Goal: Transaction & Acquisition: Book appointment/travel/reservation

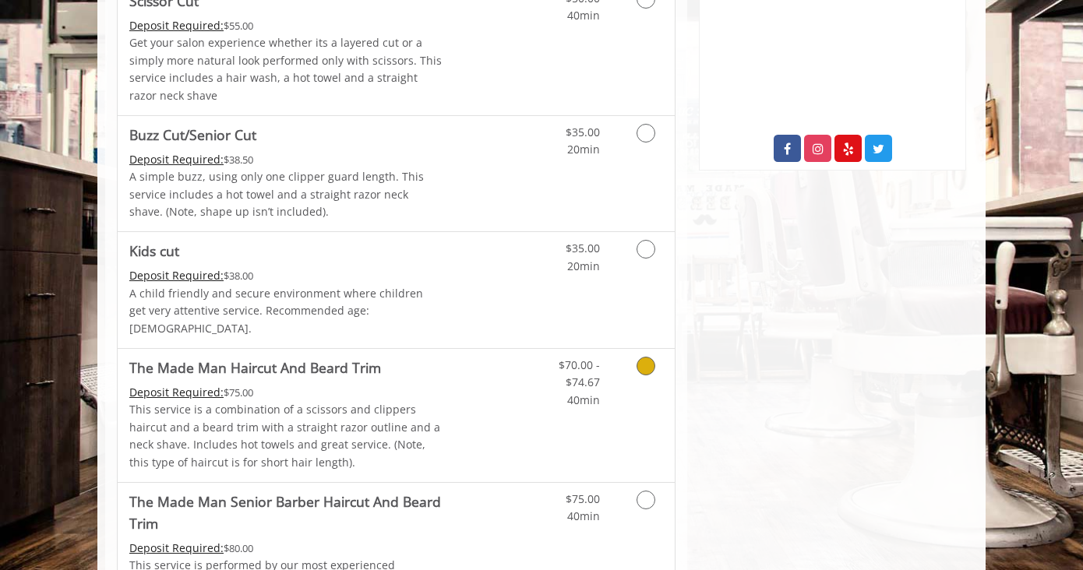
scroll to position [847, 0]
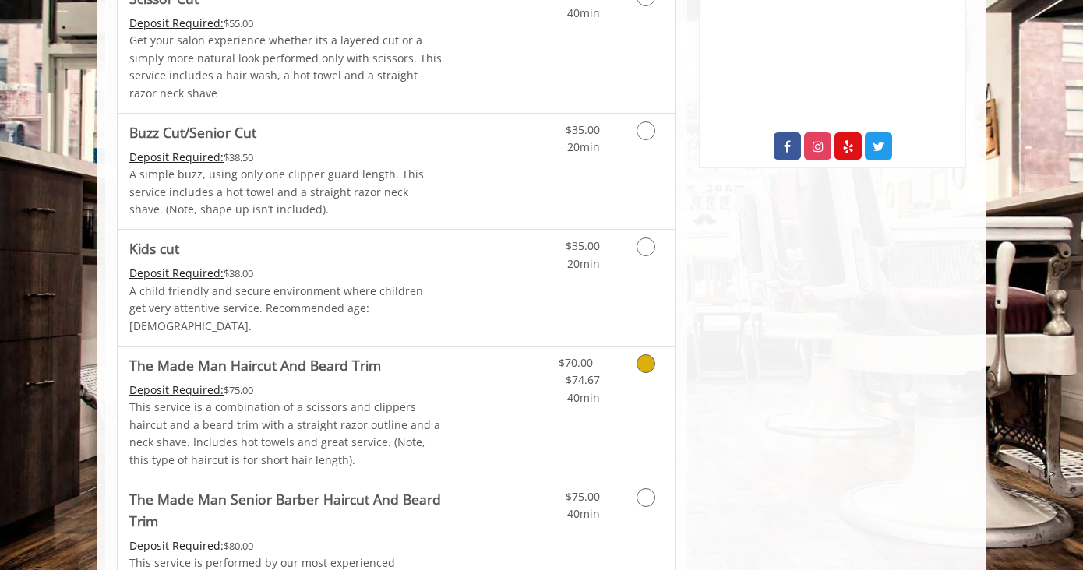
click at [487, 400] on link "Discounted Price" at bounding box center [488, 413] width 93 height 133
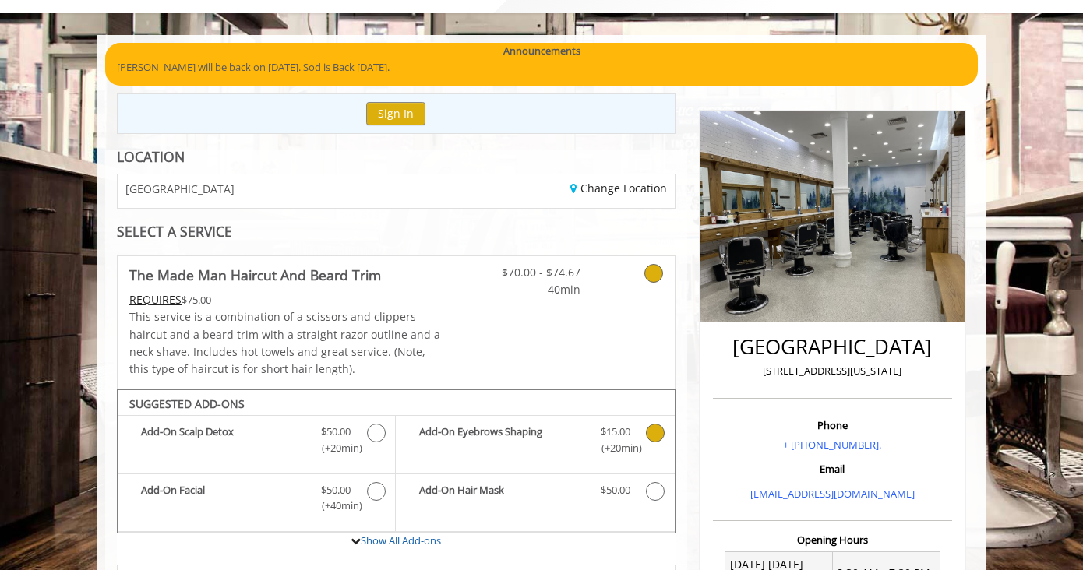
scroll to position [83, 0]
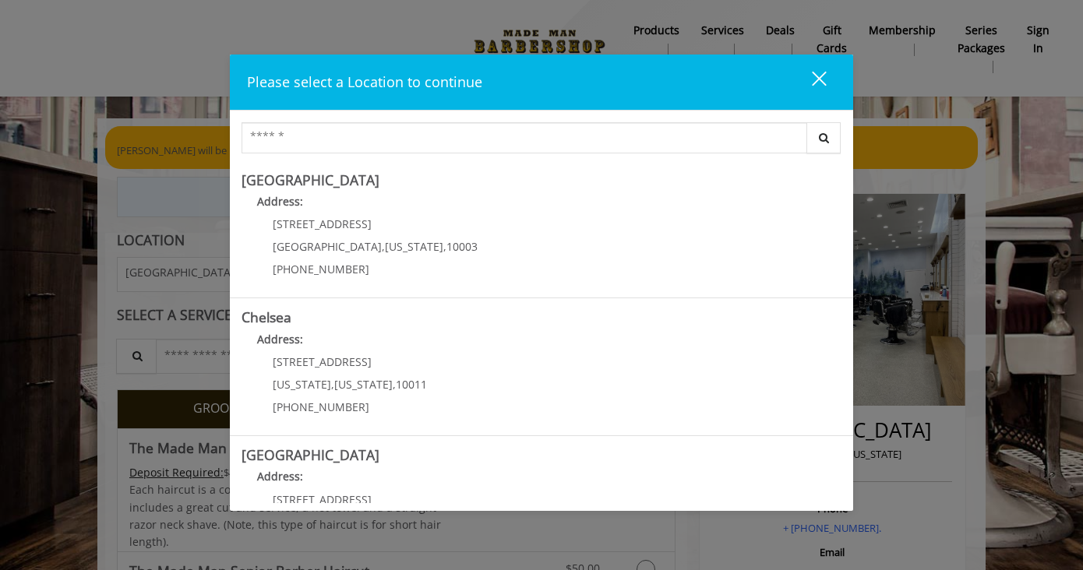
click at [809, 79] on div "close" at bounding box center [809, 81] width 31 height 23
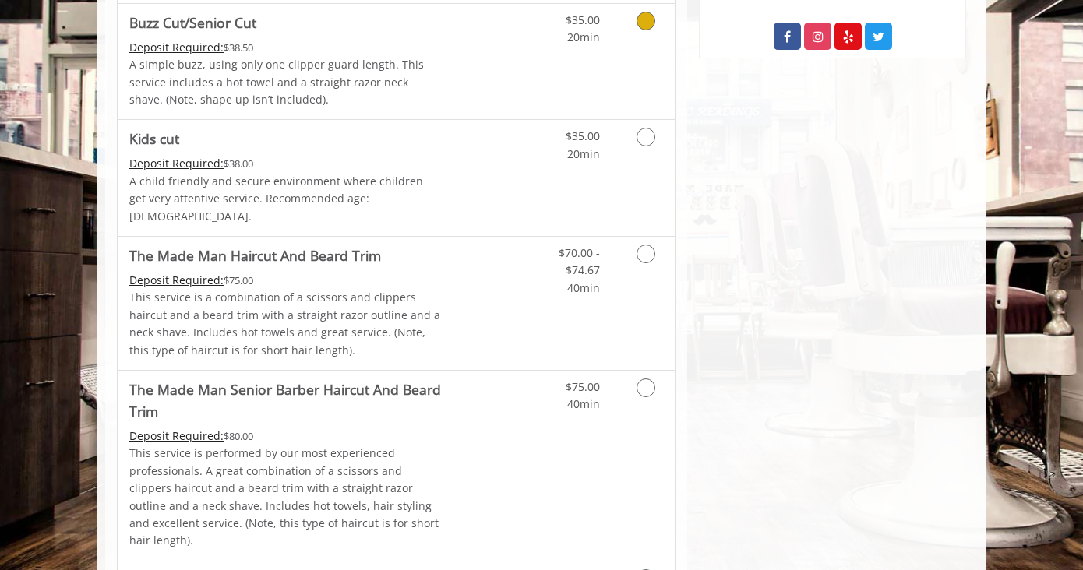
scroll to position [1182, 0]
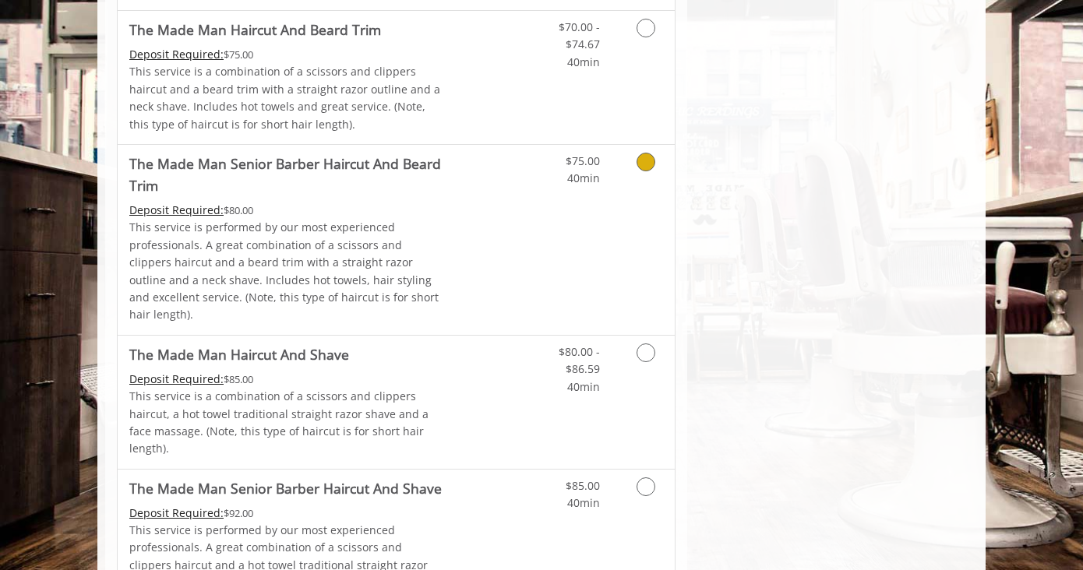
click at [577, 248] on div "$75.00 40min" at bounding box center [604, 240] width 139 height 190
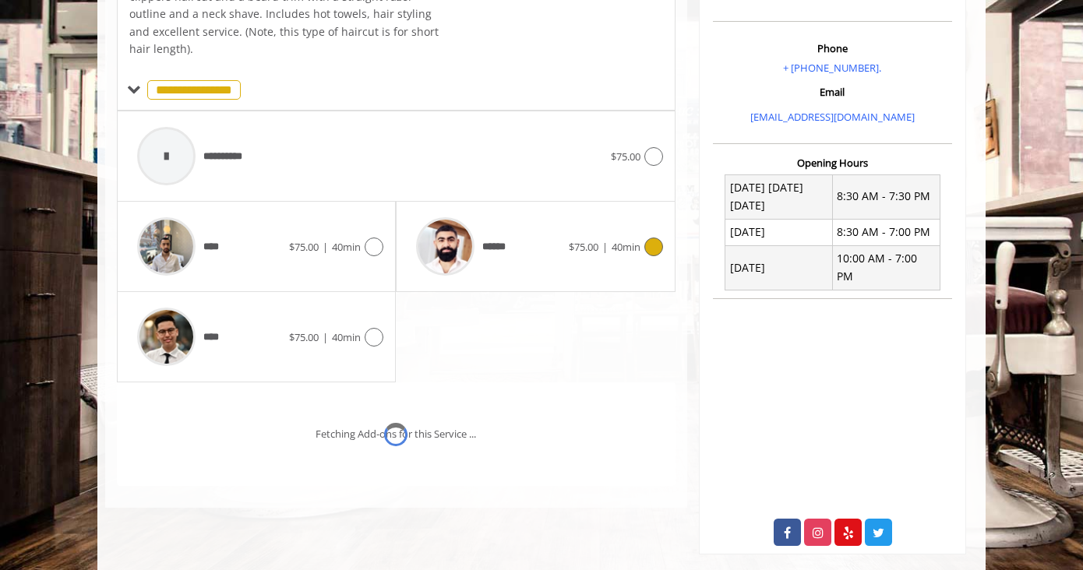
scroll to position [478, 0]
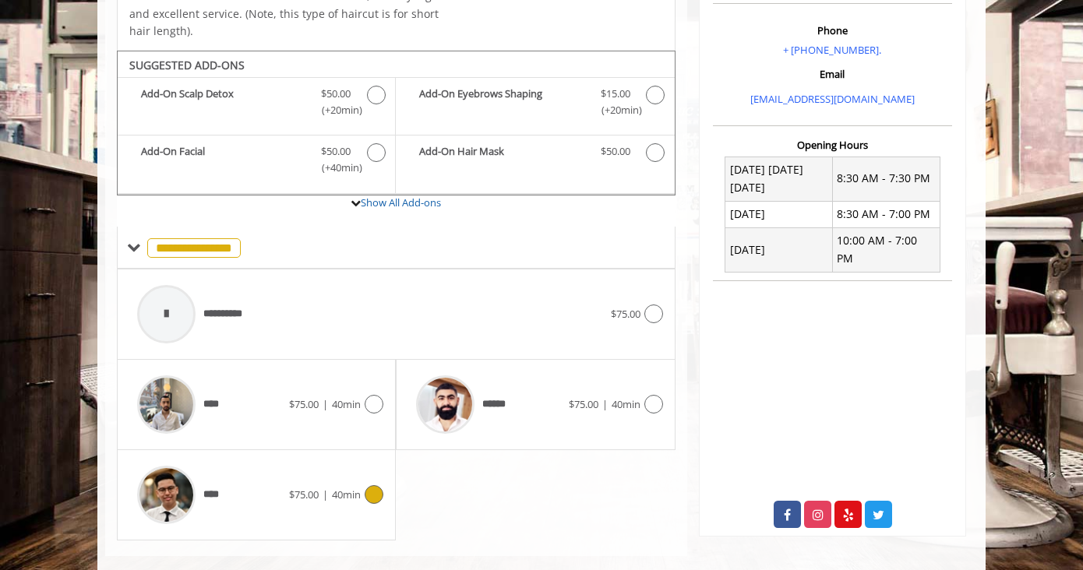
click at [306, 483] on div "**** $75.00 | 40min" at bounding box center [256, 495] width 254 height 74
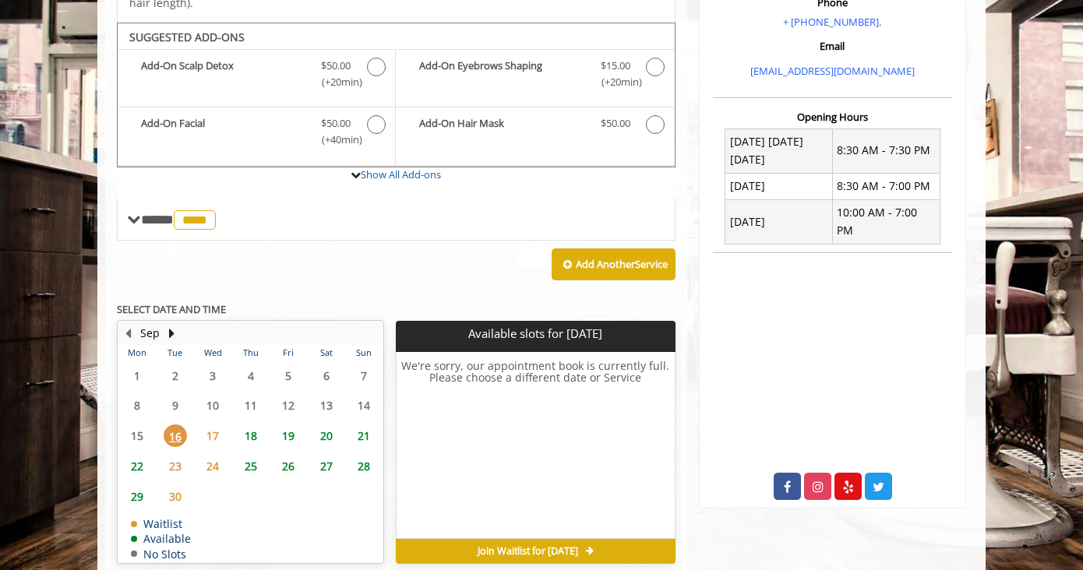
scroll to position [508, 0]
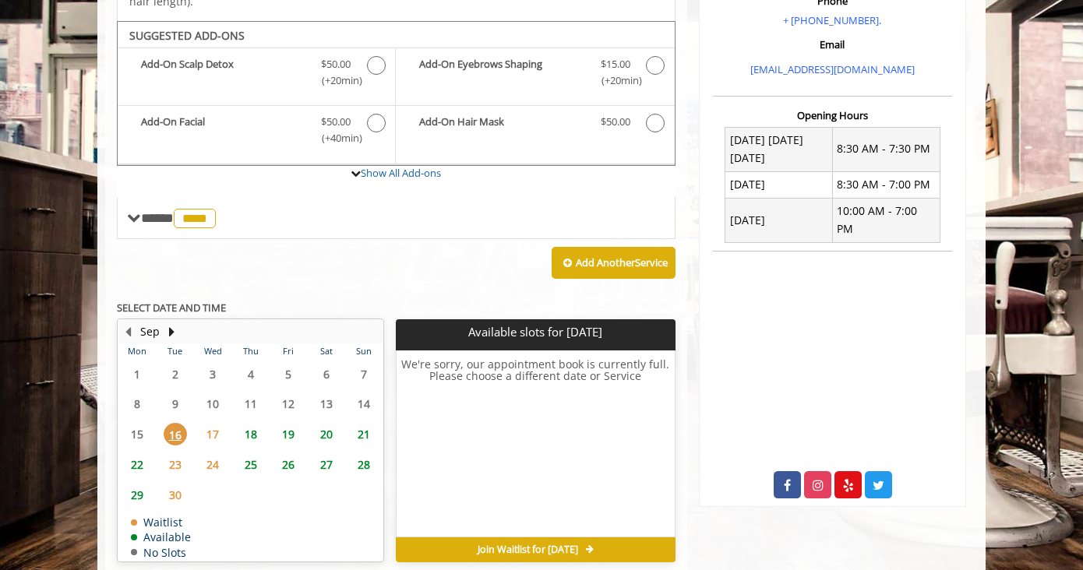
click at [145, 453] on span "22" at bounding box center [136, 464] width 23 height 23
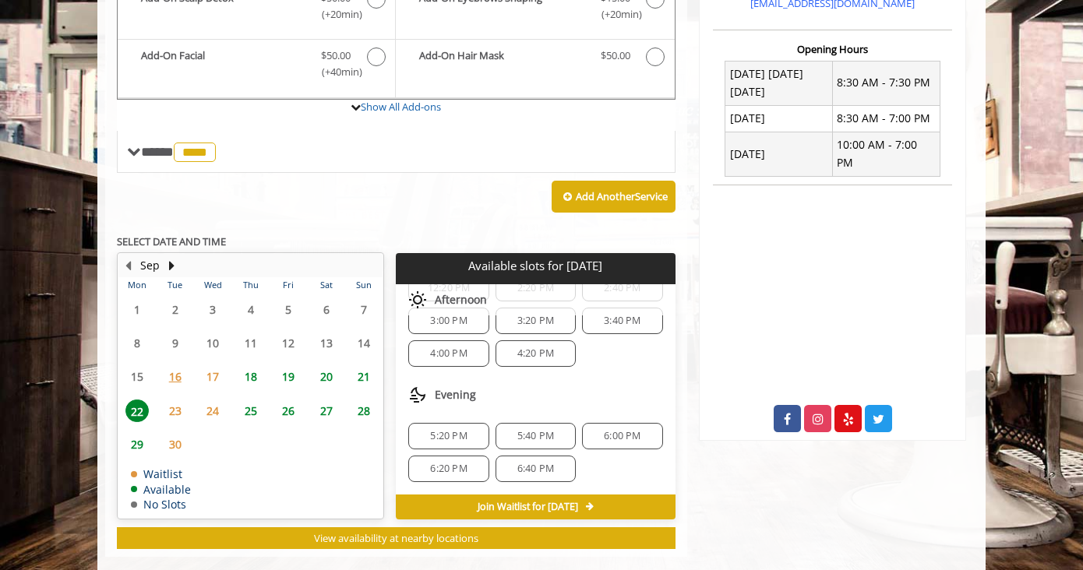
scroll to position [234, 0]
click at [533, 315] on span "3:20 PM" at bounding box center [535, 321] width 37 height 12
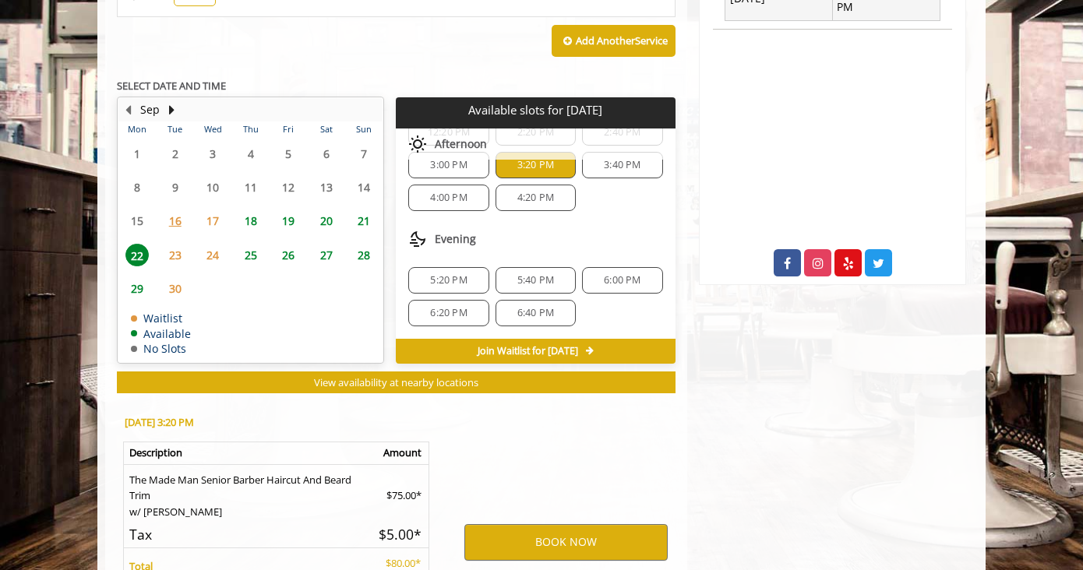
scroll to position [867, 0]
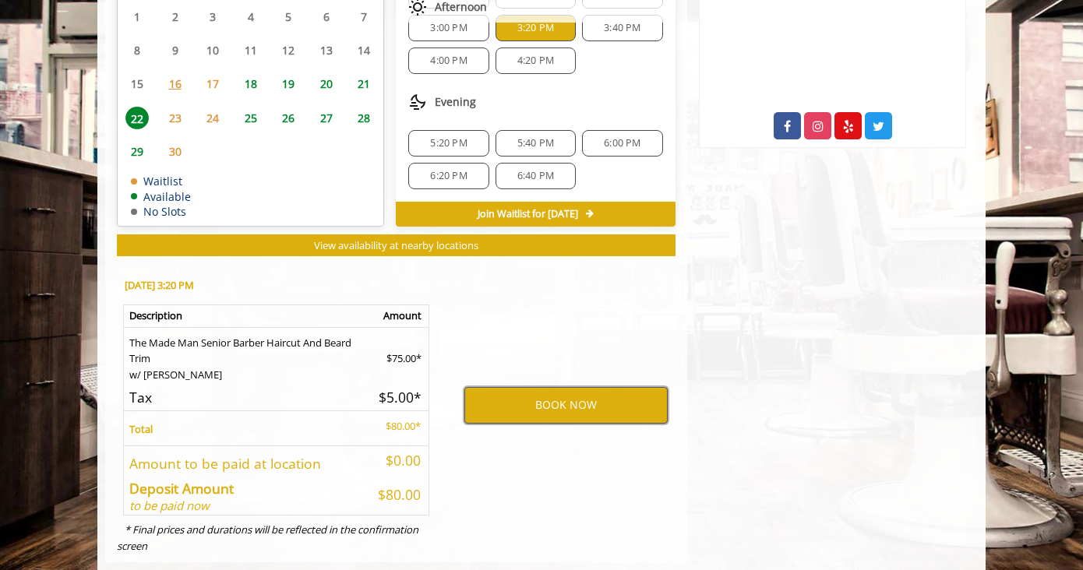
click at [531, 387] on button "BOOK NOW" at bounding box center [565, 405] width 203 height 36
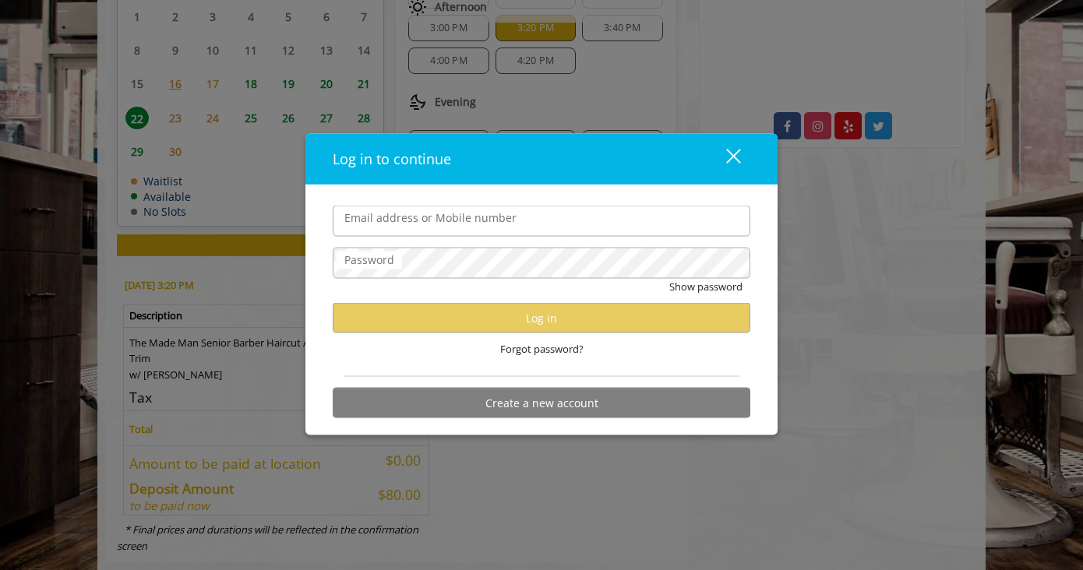
click at [608, 234] on input "Email address or Mobile number" at bounding box center [542, 221] width 418 height 31
click at [728, 225] on input "Email address or Mobile number" at bounding box center [542, 221] width 418 height 31
click at [692, 224] on input "Email address or Mobile number" at bounding box center [542, 221] width 418 height 31
type input "**********"
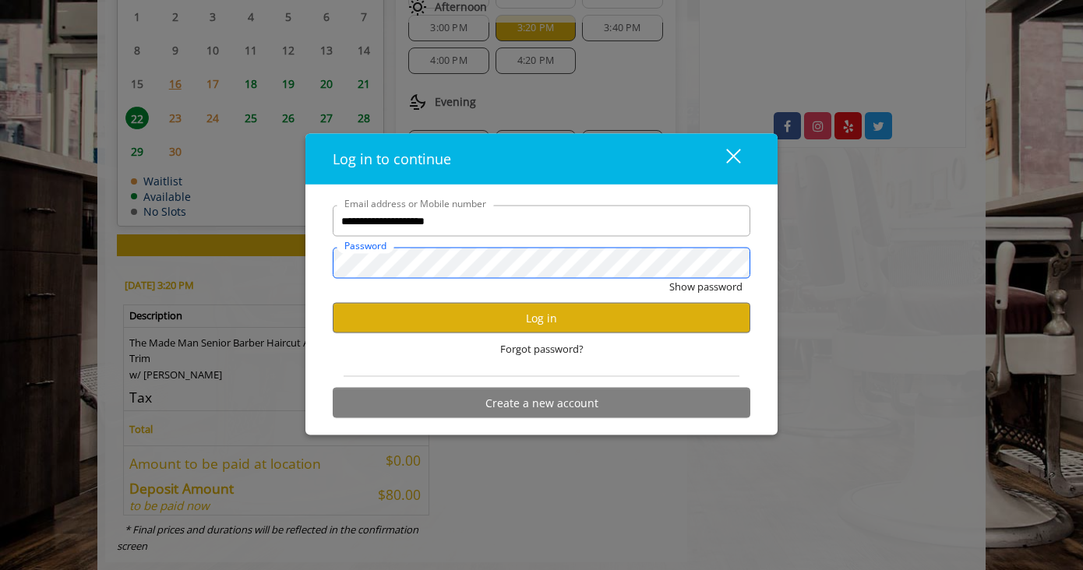
click at [705, 287] on button "Show password" at bounding box center [705, 287] width 73 height 16
click at [670, 312] on button "Log in" at bounding box center [542, 318] width 418 height 30
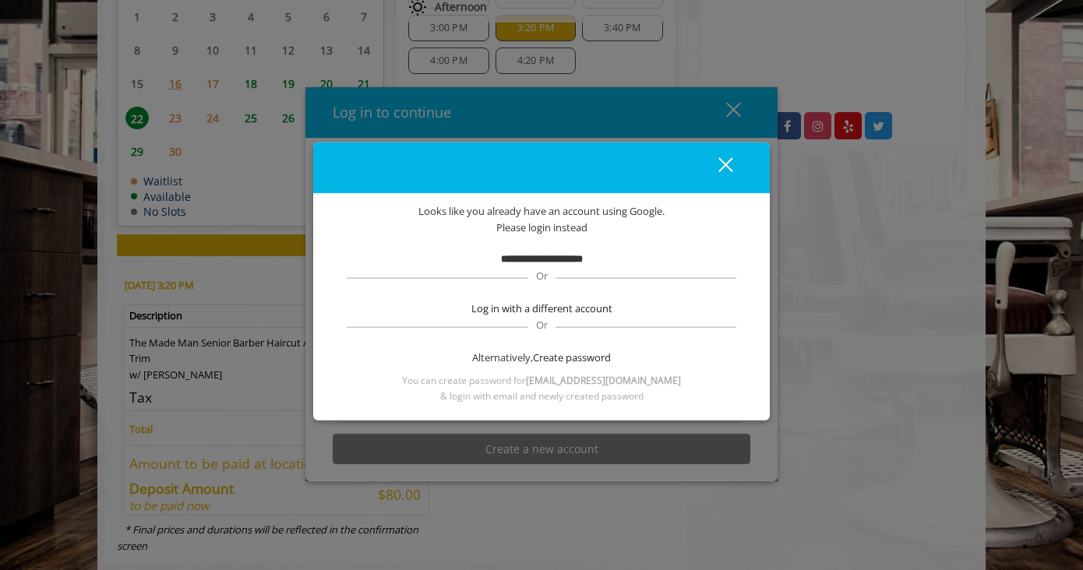
click at [565, 257] on b "**********" at bounding box center [542, 259] width 82 height 10
click at [582, 355] on span "Create password" at bounding box center [572, 357] width 78 height 16
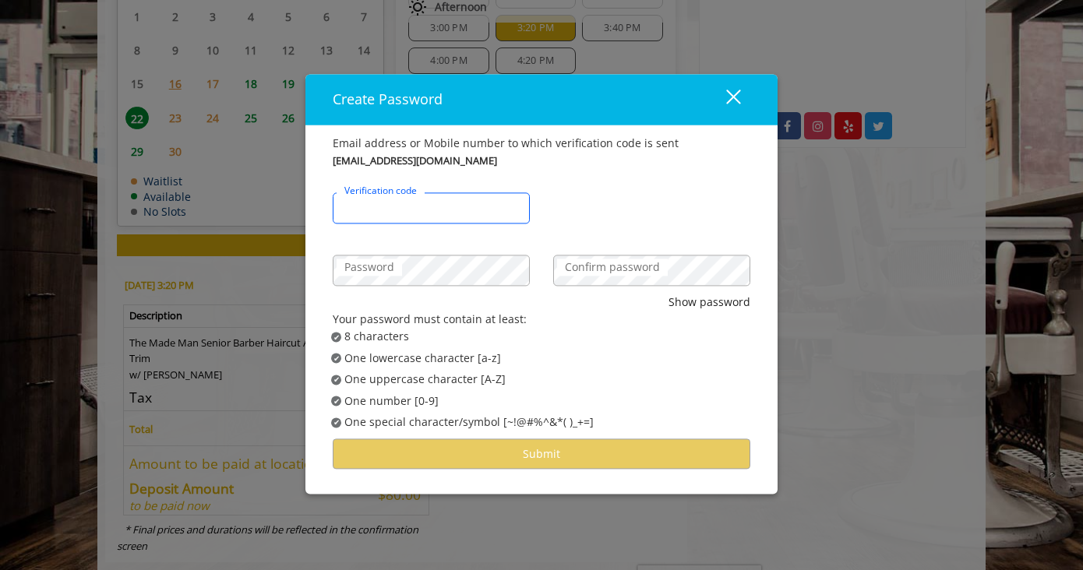
click at [456, 213] on input "Verification code" at bounding box center [431, 207] width 197 height 31
type input "******"
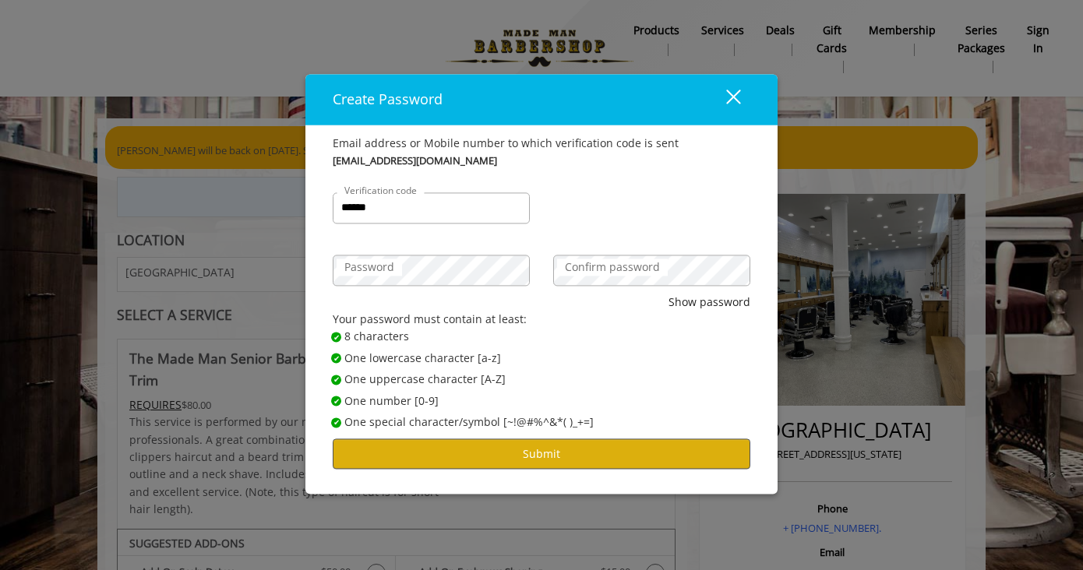
click at [484, 456] on button "Submit" at bounding box center [542, 454] width 418 height 30
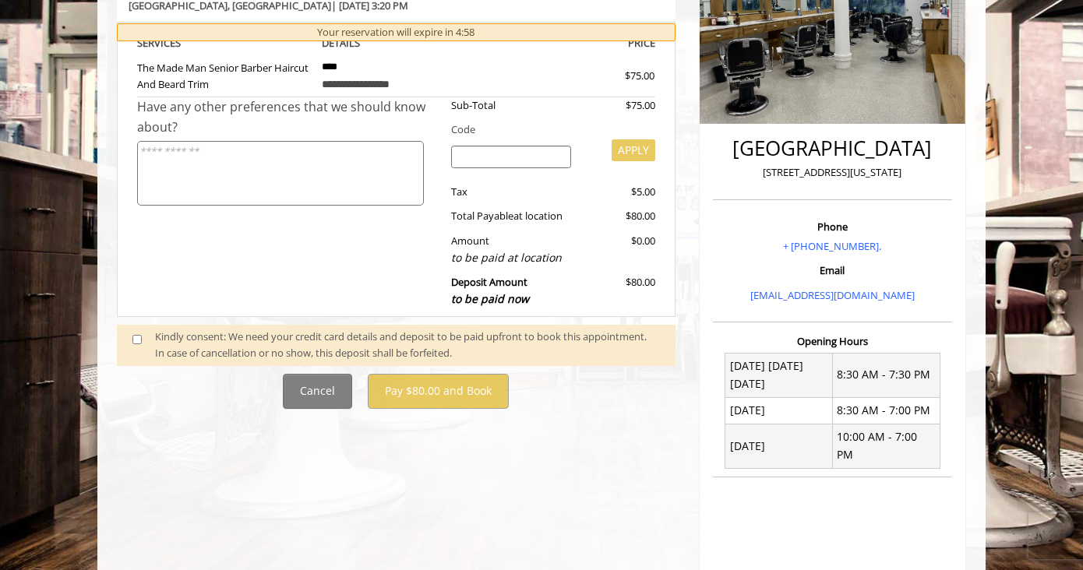
scroll to position [318, 0]
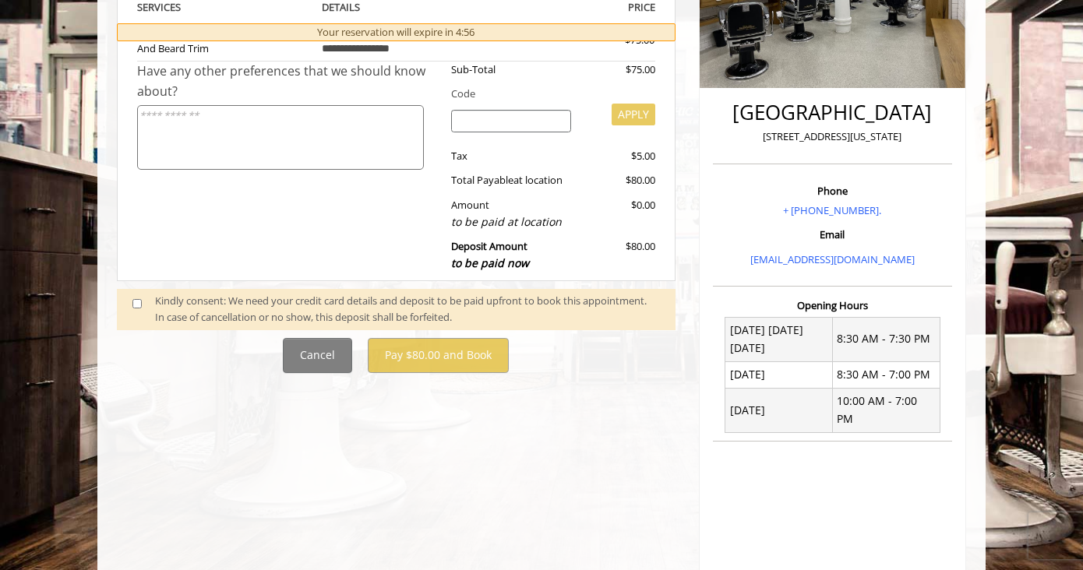
click at [145, 298] on span at bounding box center [144, 309] width 46 height 33
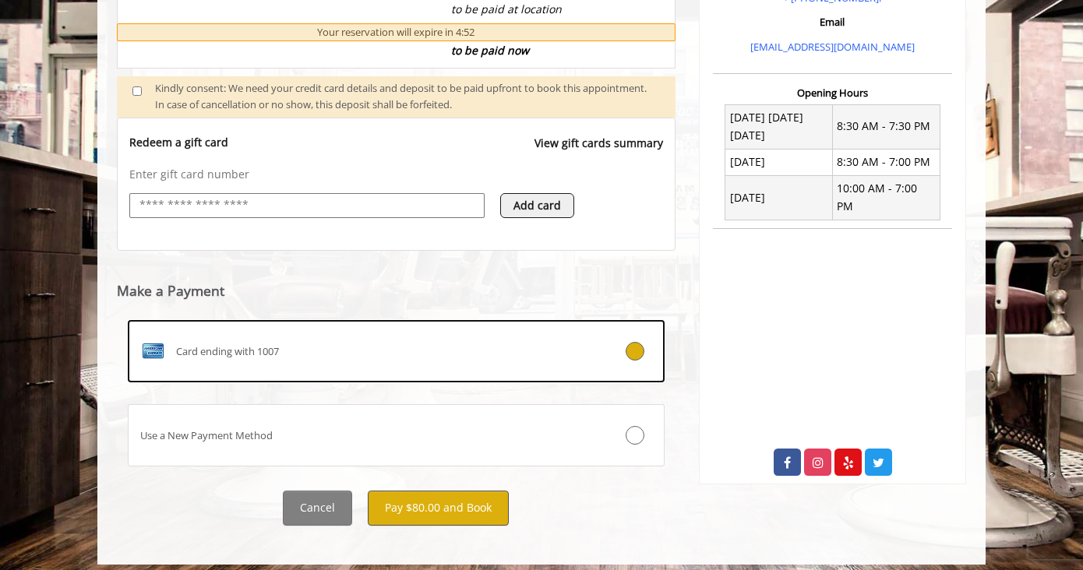
click at [425, 507] on button "Pay $80.00 and Book" at bounding box center [438, 508] width 141 height 35
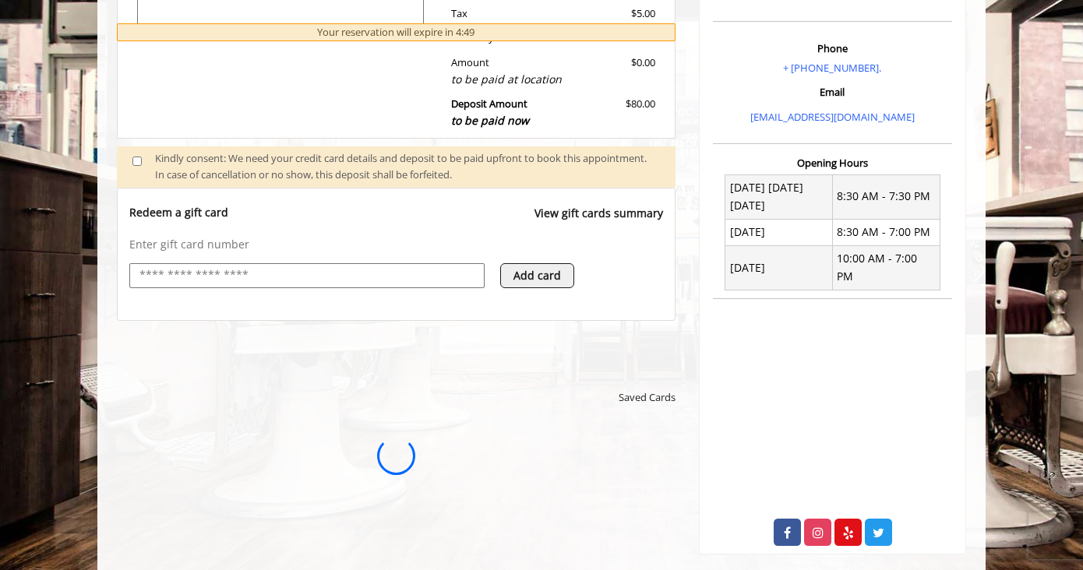
scroll to position [0, 0]
